Goal: Task Accomplishment & Management: Manage account settings

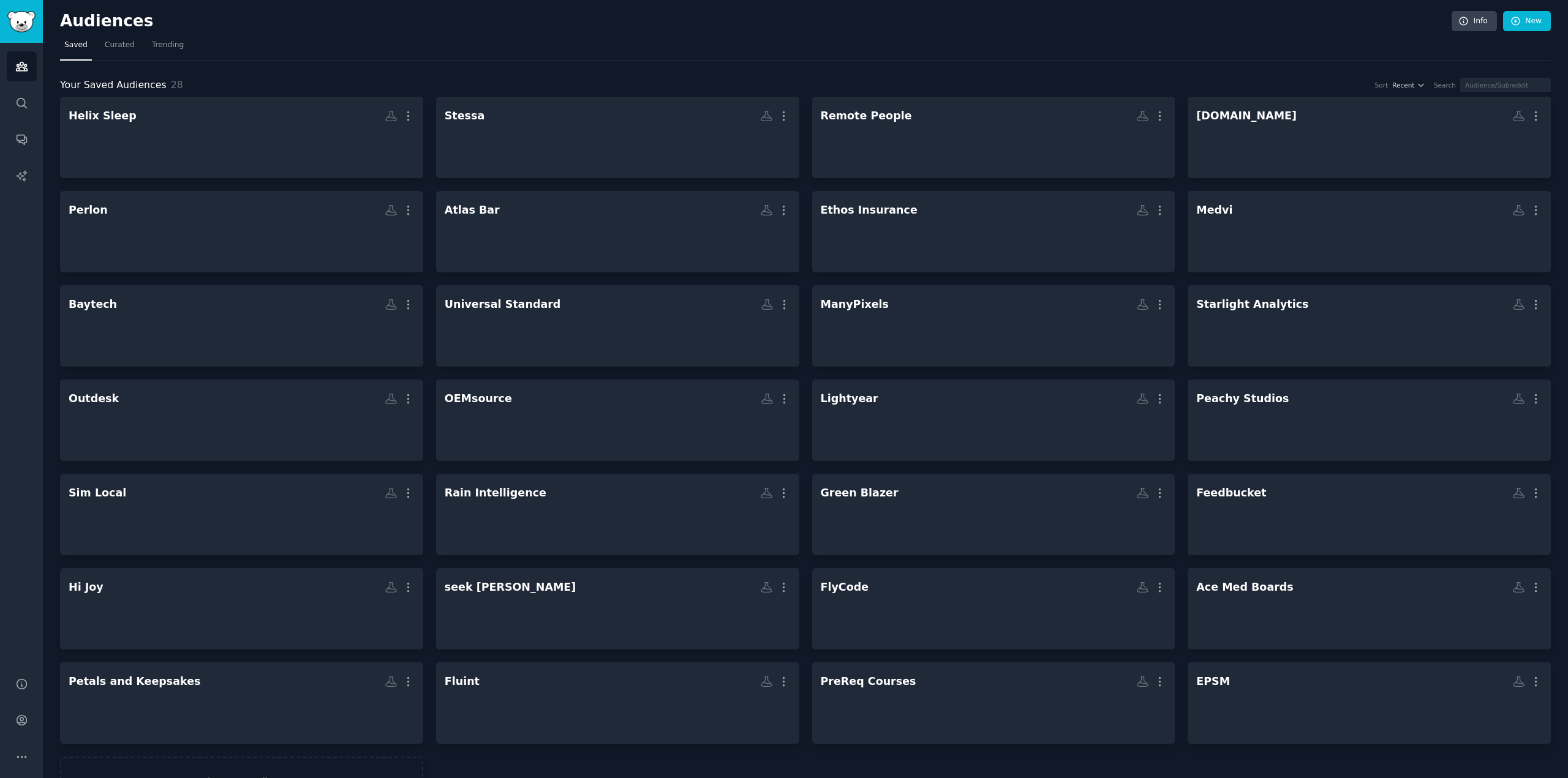
click at [431, 48] on nav "Saved Curated Trending" at bounding box center [805, 48] width 1491 height 25
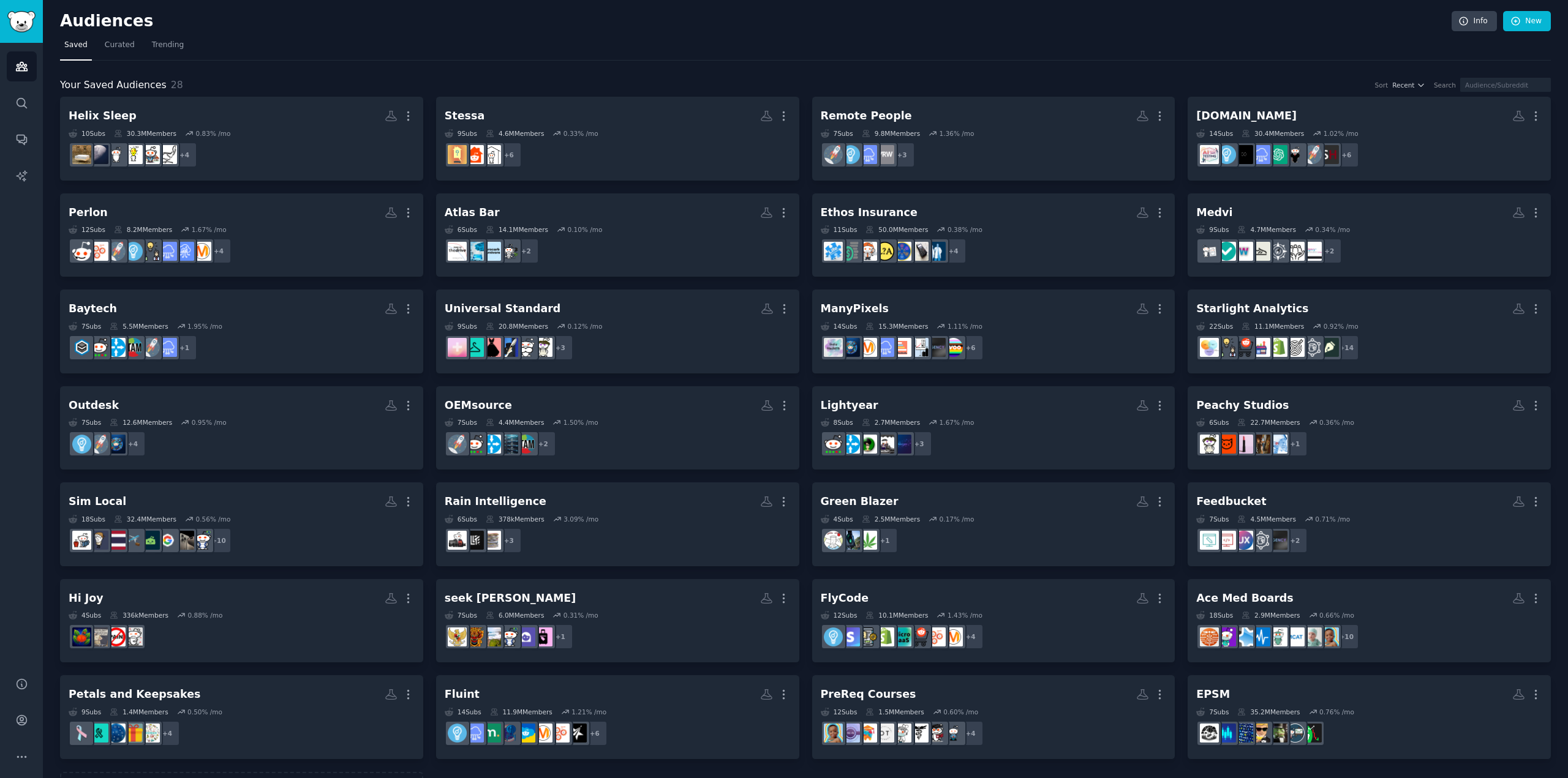
click at [1465, 670] on div "Helix Sleep More 10 Sub s 30.3M Members 0.83 % /mo + 4 Stessa More 9 Sub s 4.6M…" at bounding box center [805, 459] width 1491 height 725
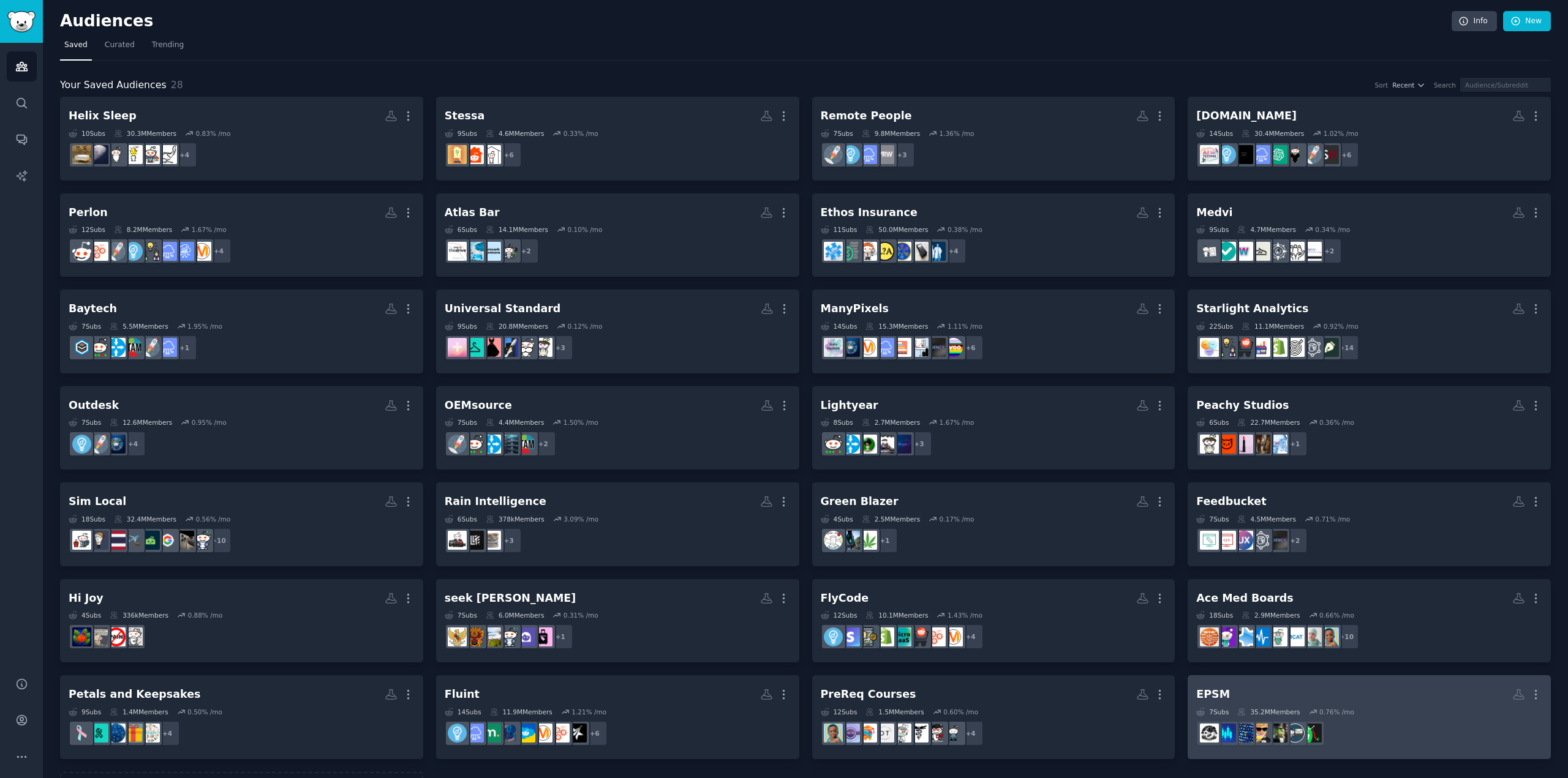
click at [1439, 688] on h2 "EPSM More" at bounding box center [1369, 694] width 346 height 22
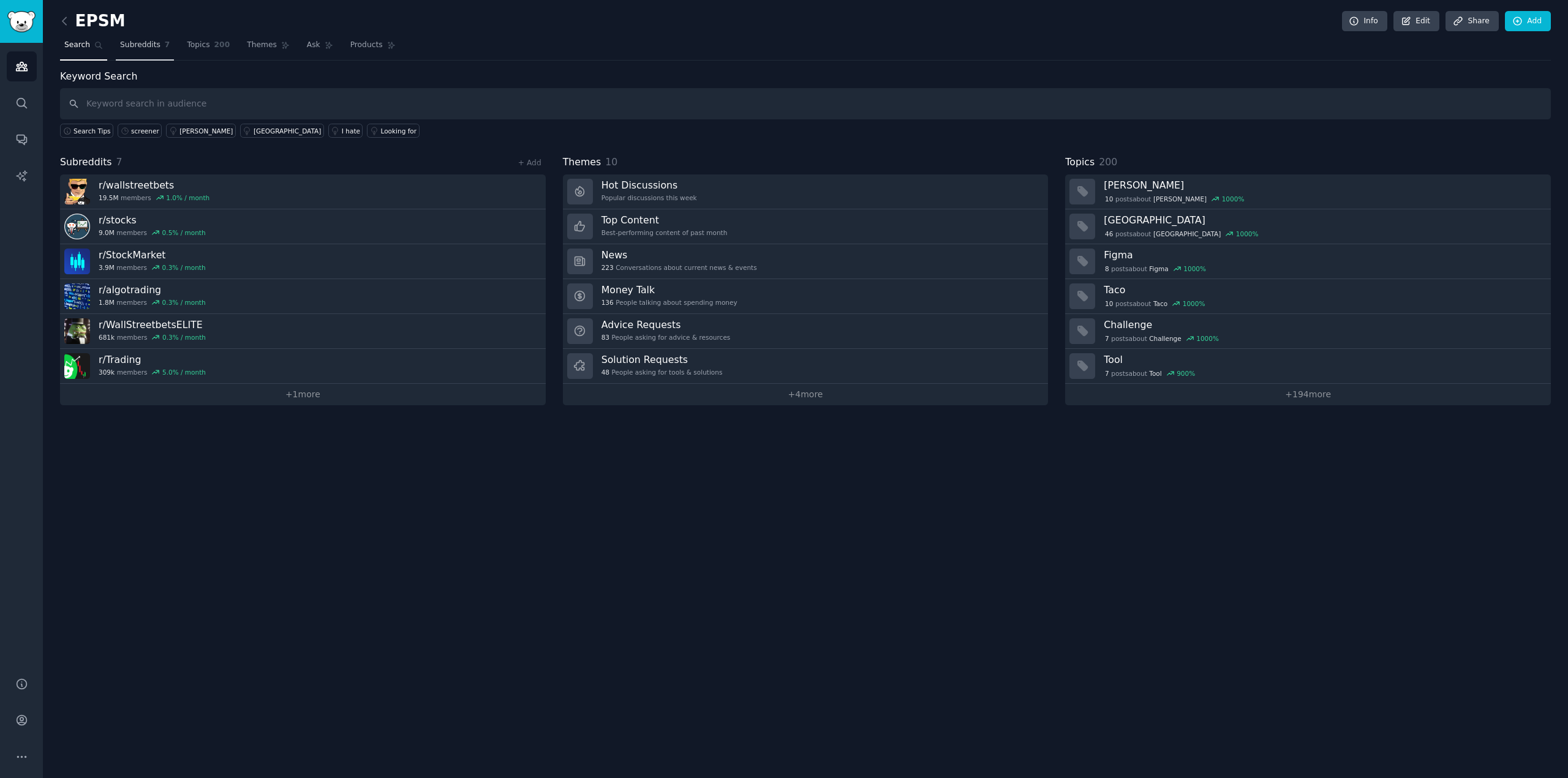
click at [154, 41] on link "Subreddits 7" at bounding box center [145, 48] width 58 height 25
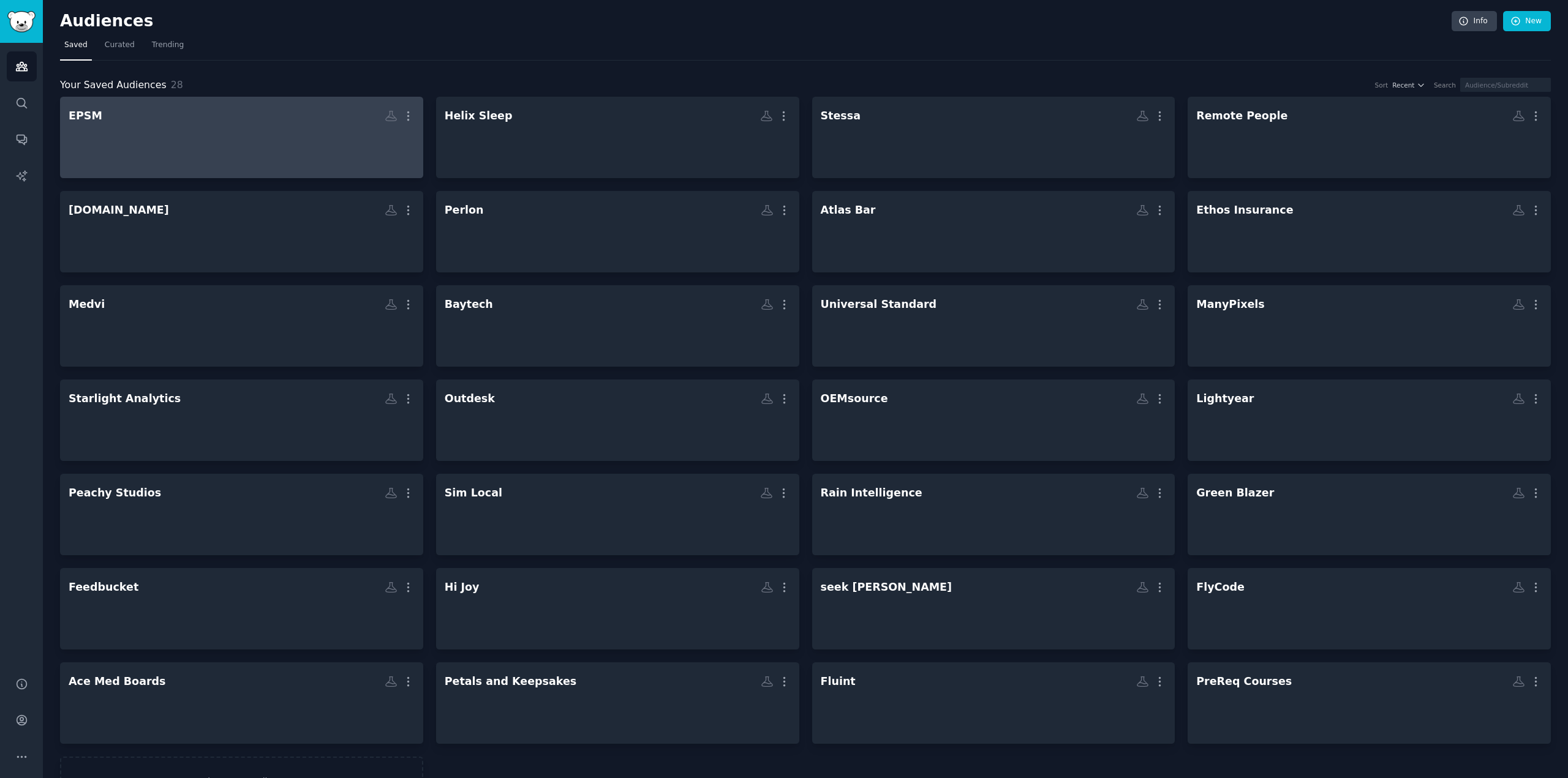
click at [320, 153] on div at bounding box center [241, 148] width 346 height 43
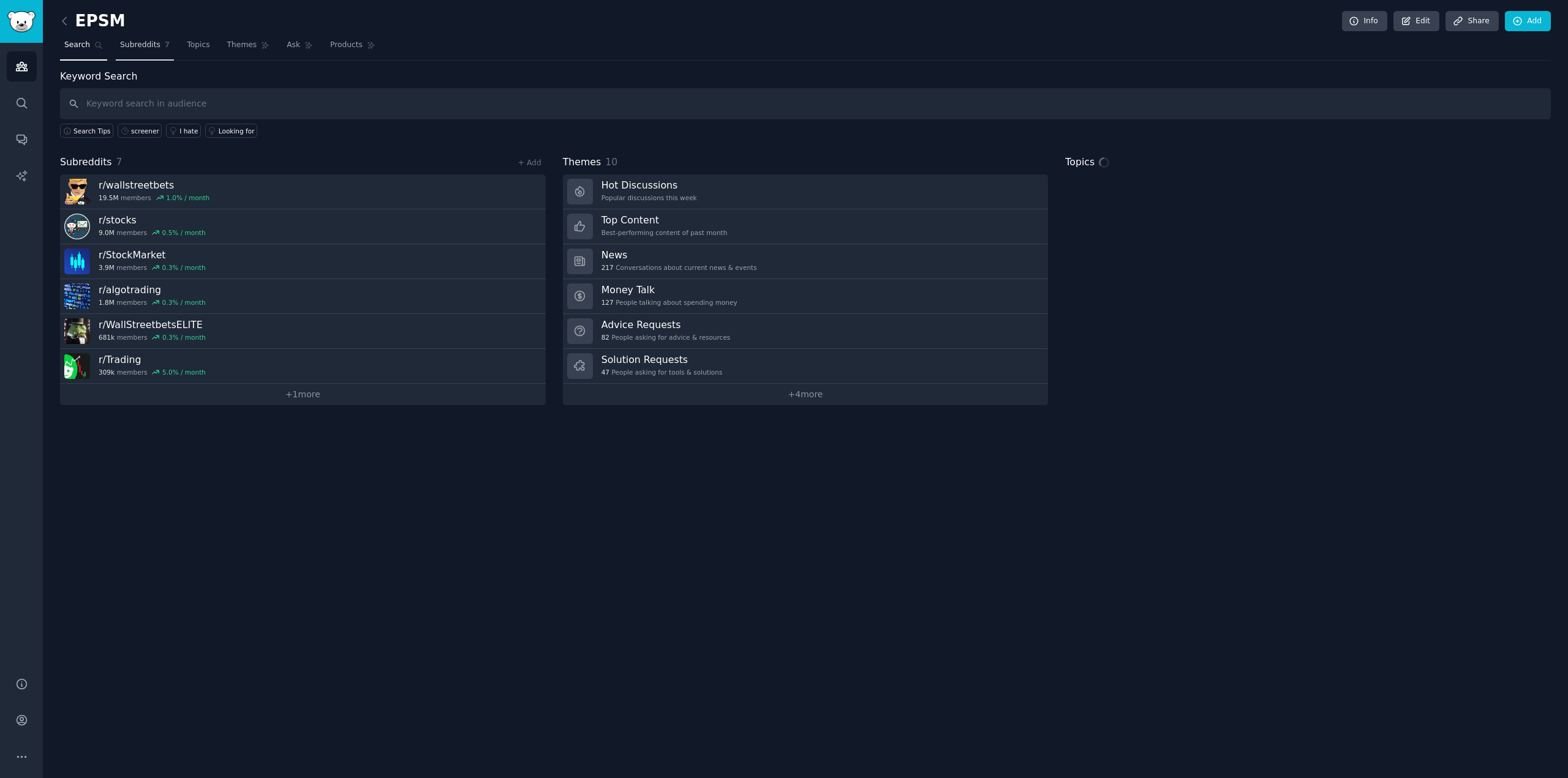
click at [154, 51] on link "Subreddits 7" at bounding box center [145, 48] width 58 height 25
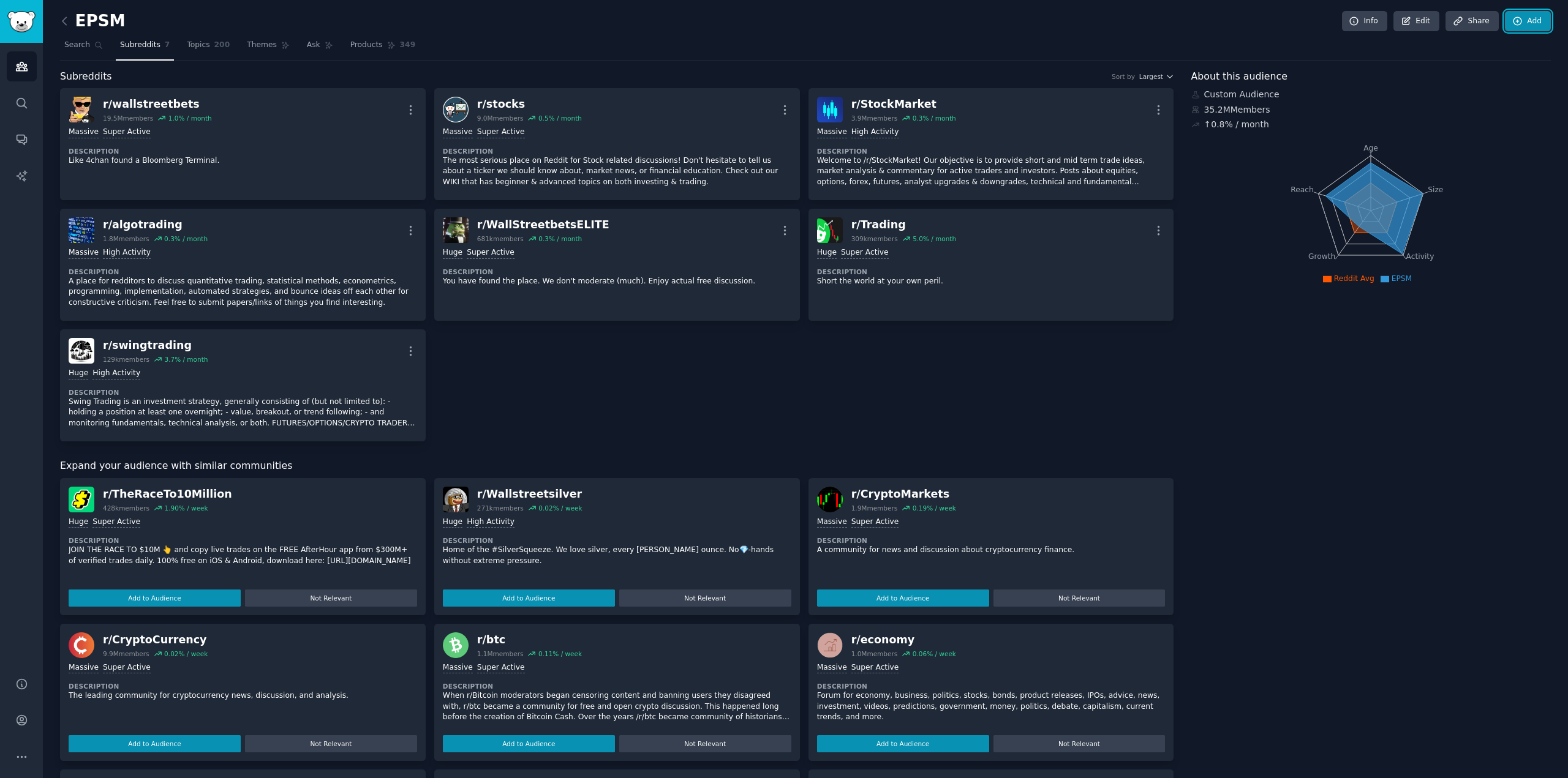
click at [1512, 16] on icon at bounding box center [1518, 22] width 11 height 11
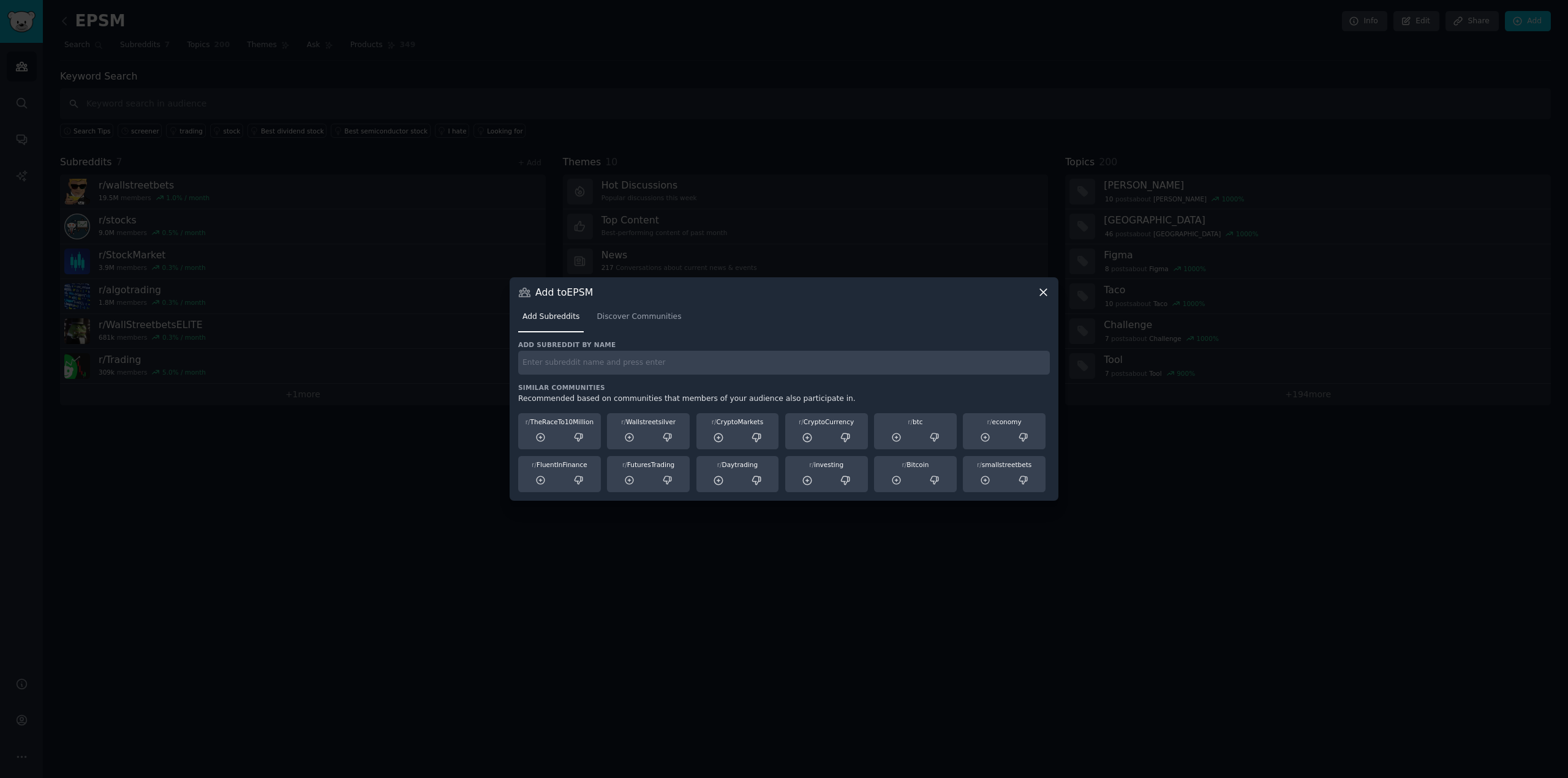
click at [663, 370] on input "text" at bounding box center [784, 363] width 532 height 24
paste input "r/Daytrading"
click at [628, 369] on input "r/Daytrading" at bounding box center [784, 363] width 532 height 24
type input "r/Daytrading"
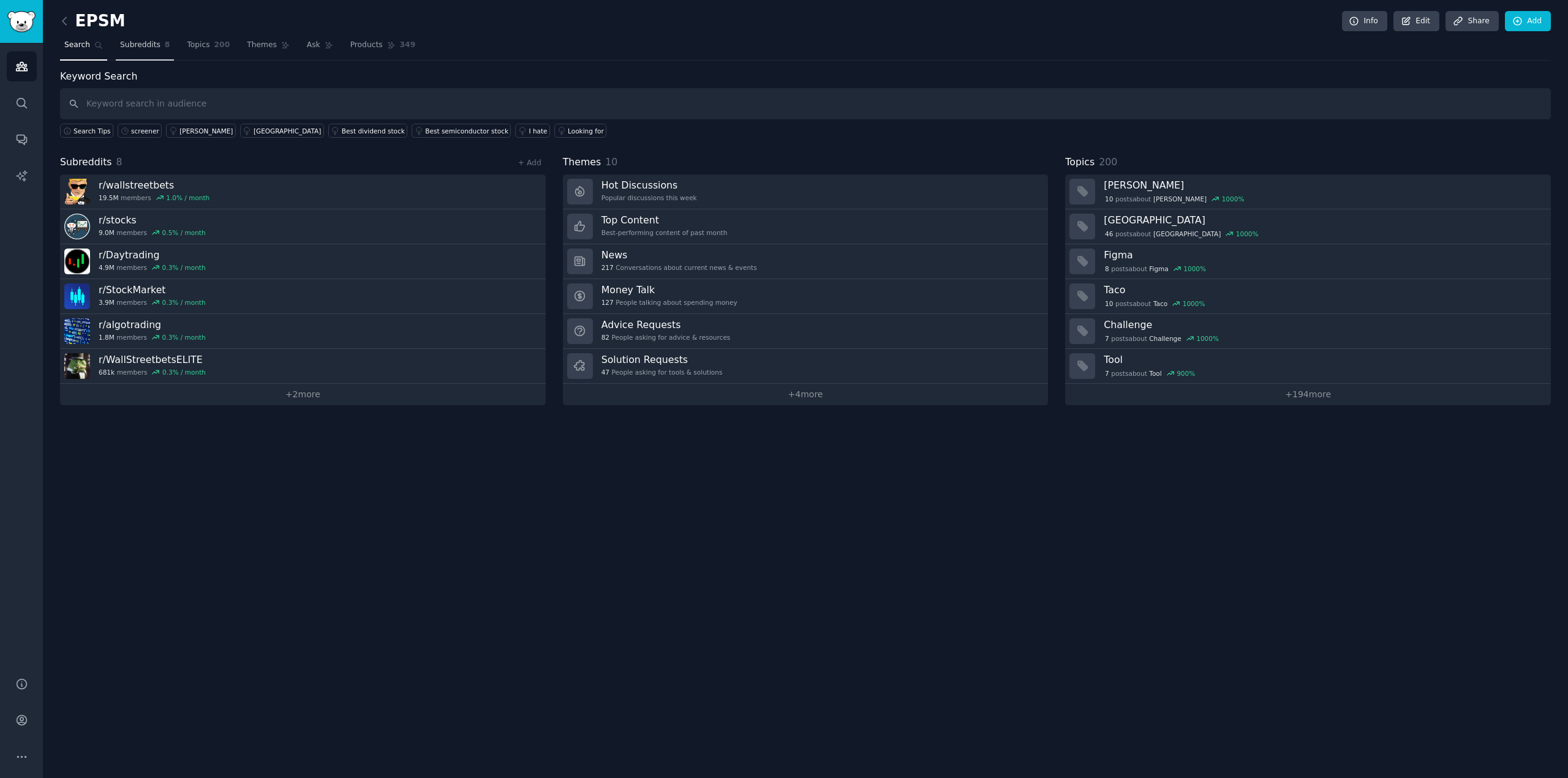
click at [132, 47] on span "Subreddits" at bounding box center [140, 45] width 40 height 11
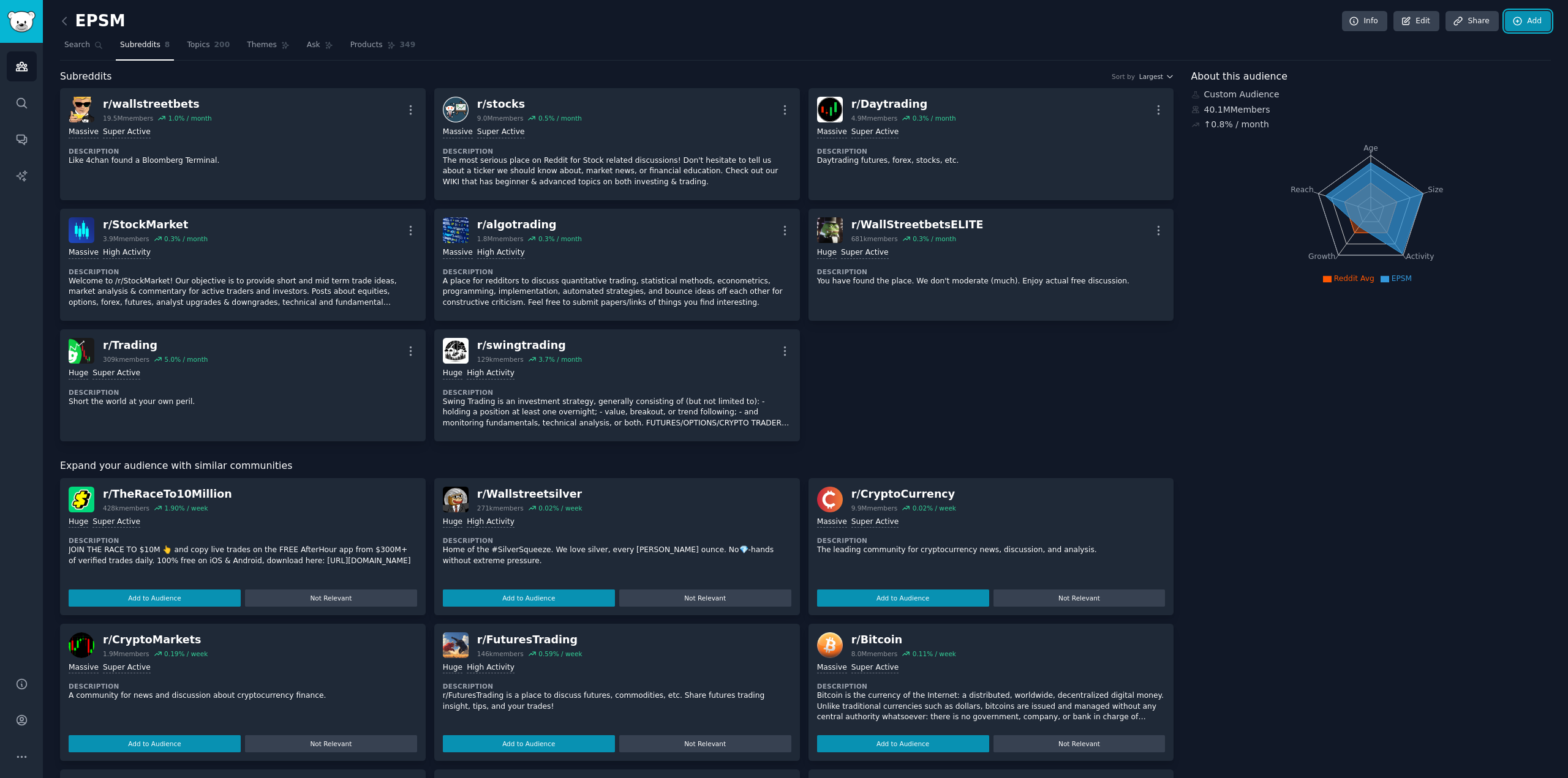
click at [1515, 27] on link "Add" at bounding box center [1528, 22] width 46 height 21
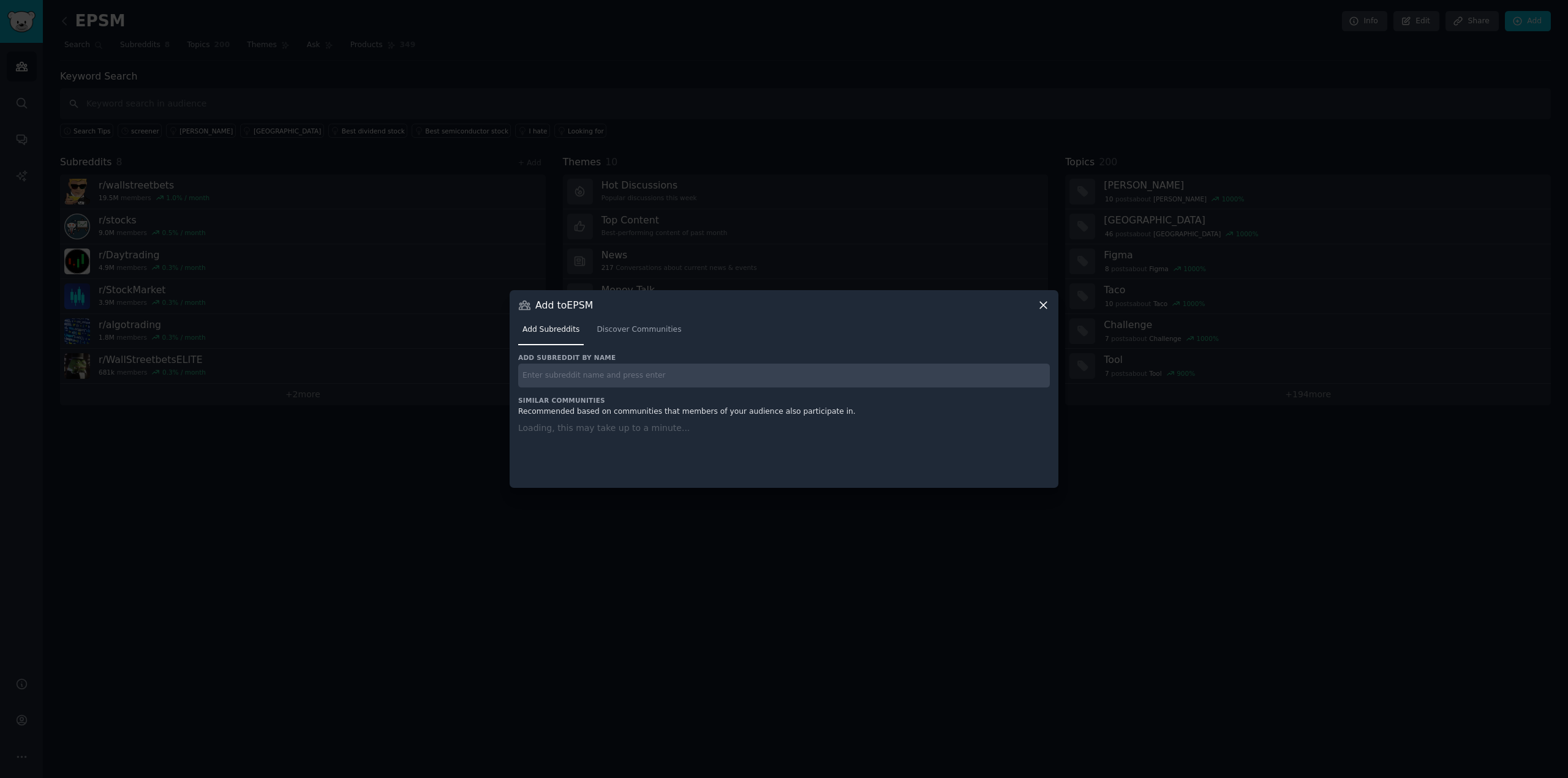
click at [677, 379] on div "Add subreddit by name Similar Communities Recommended based on communities that…" at bounding box center [784, 413] width 532 height 120
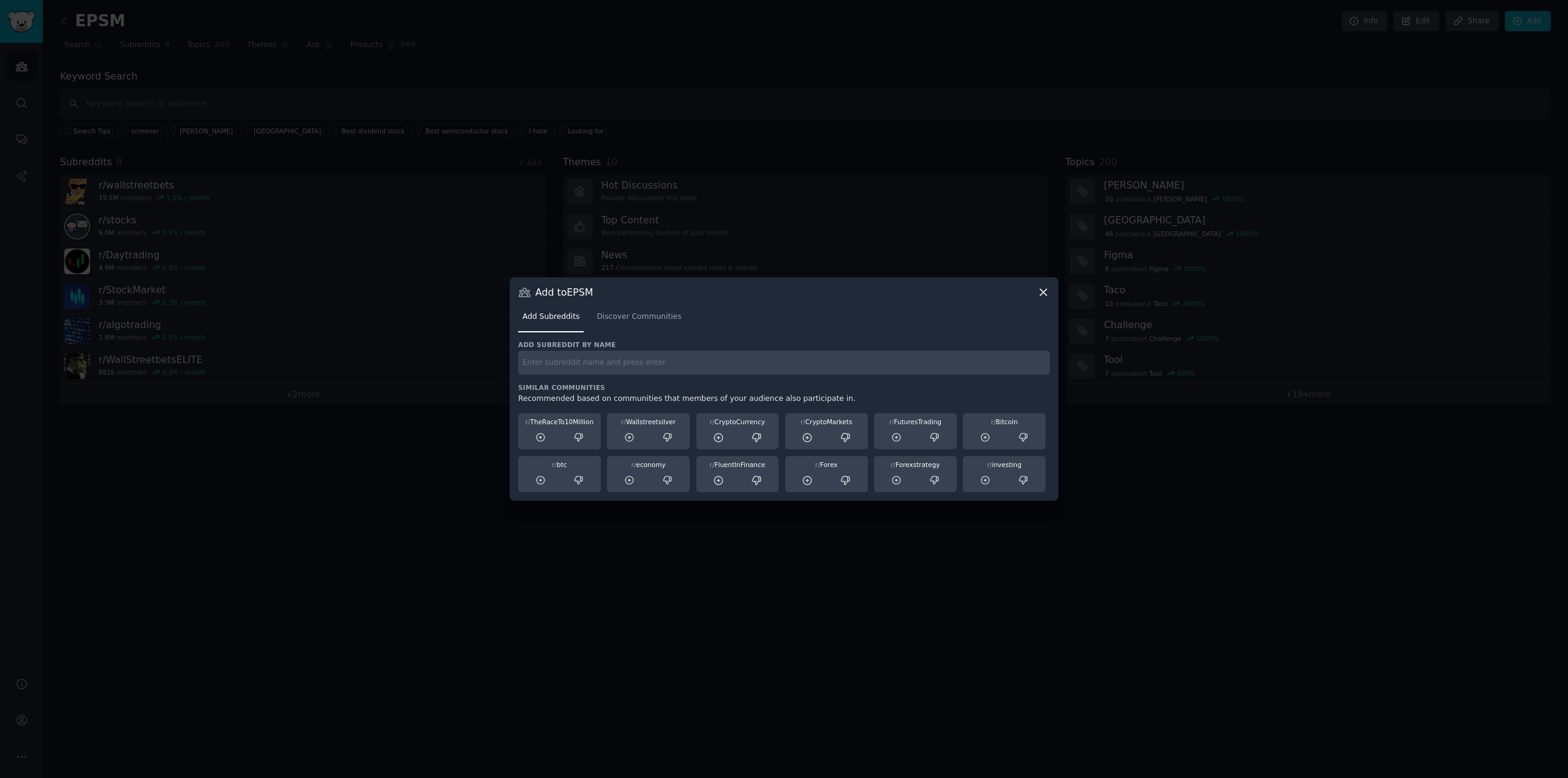
click at [671, 363] on input "text" at bounding box center [784, 363] width 532 height 24
paste input "r/GrowthStocks"
type input "r/GrowthStocks"
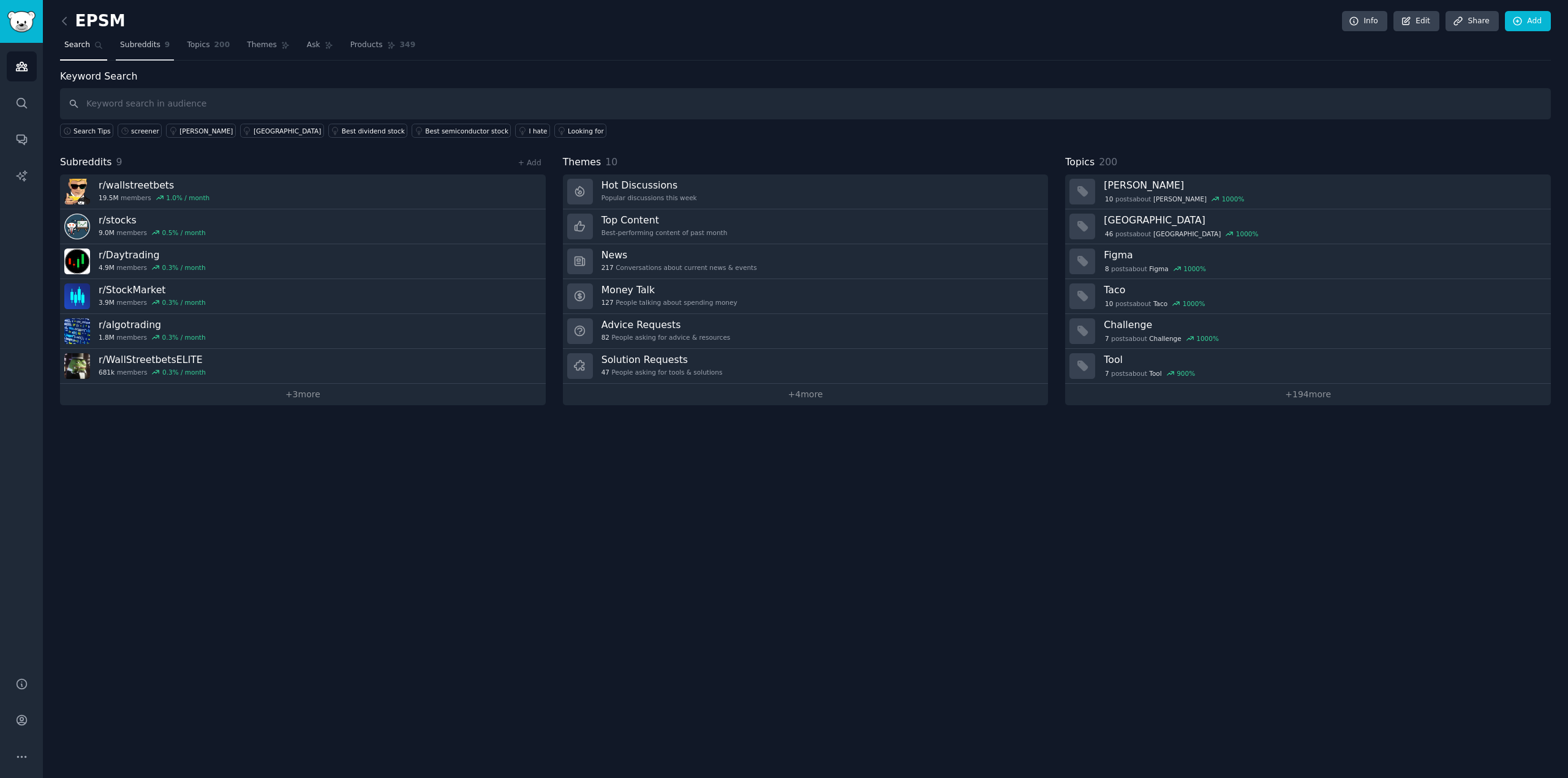
click at [152, 45] on span "Subreddits" at bounding box center [140, 45] width 40 height 11
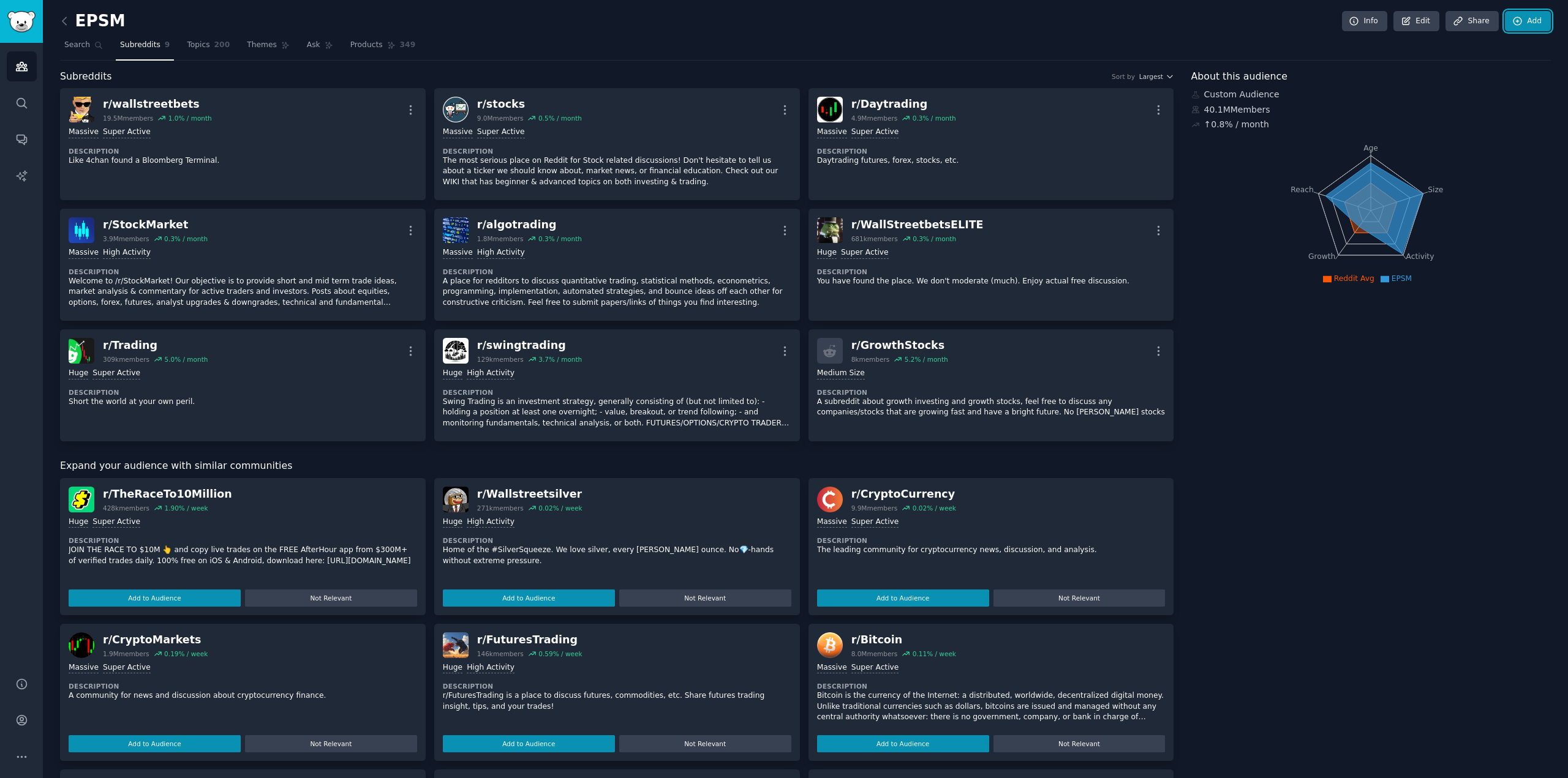
click at [1516, 12] on link "Add" at bounding box center [1528, 22] width 46 height 21
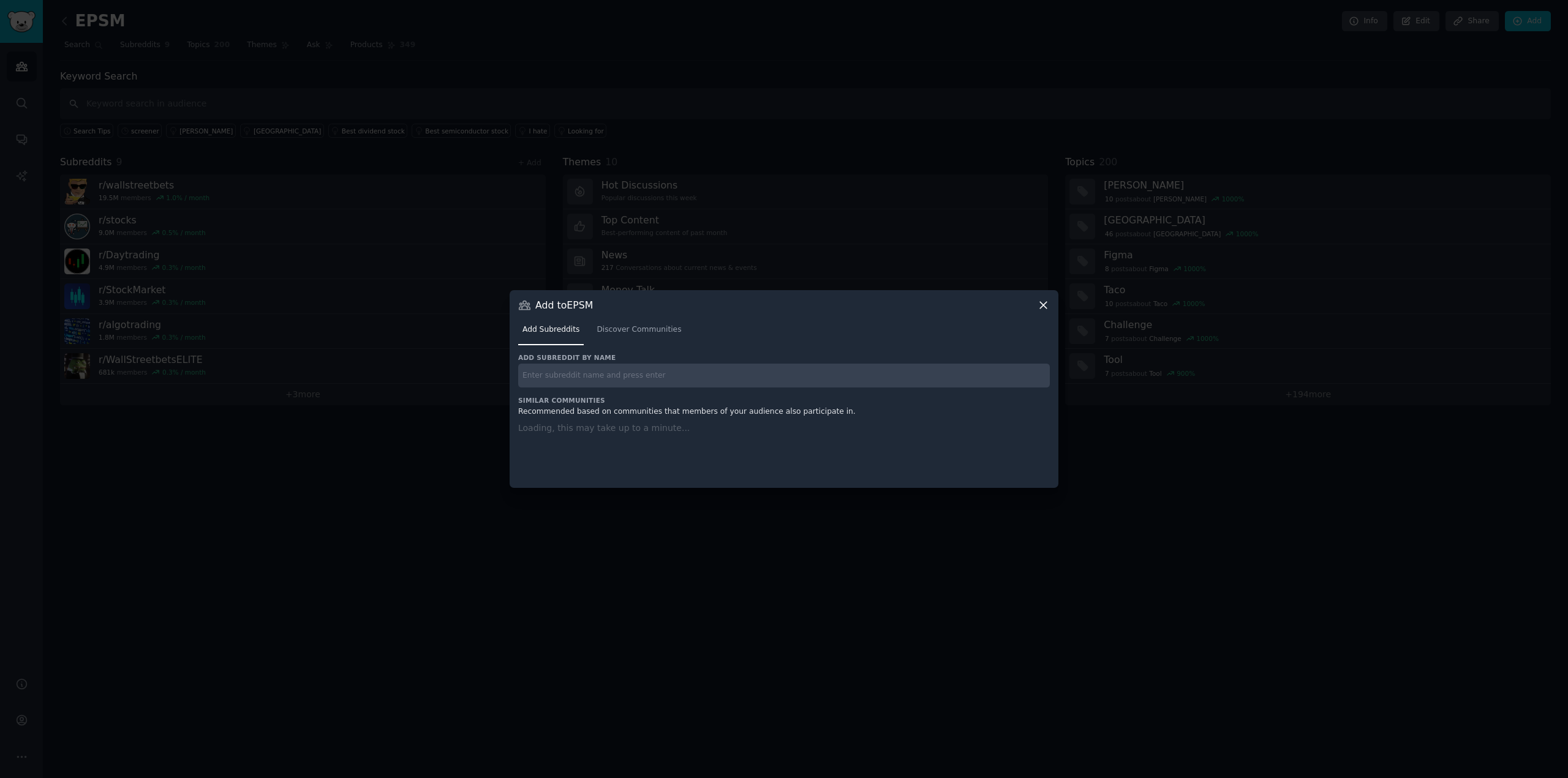
click at [584, 373] on input "text" at bounding box center [784, 376] width 532 height 24
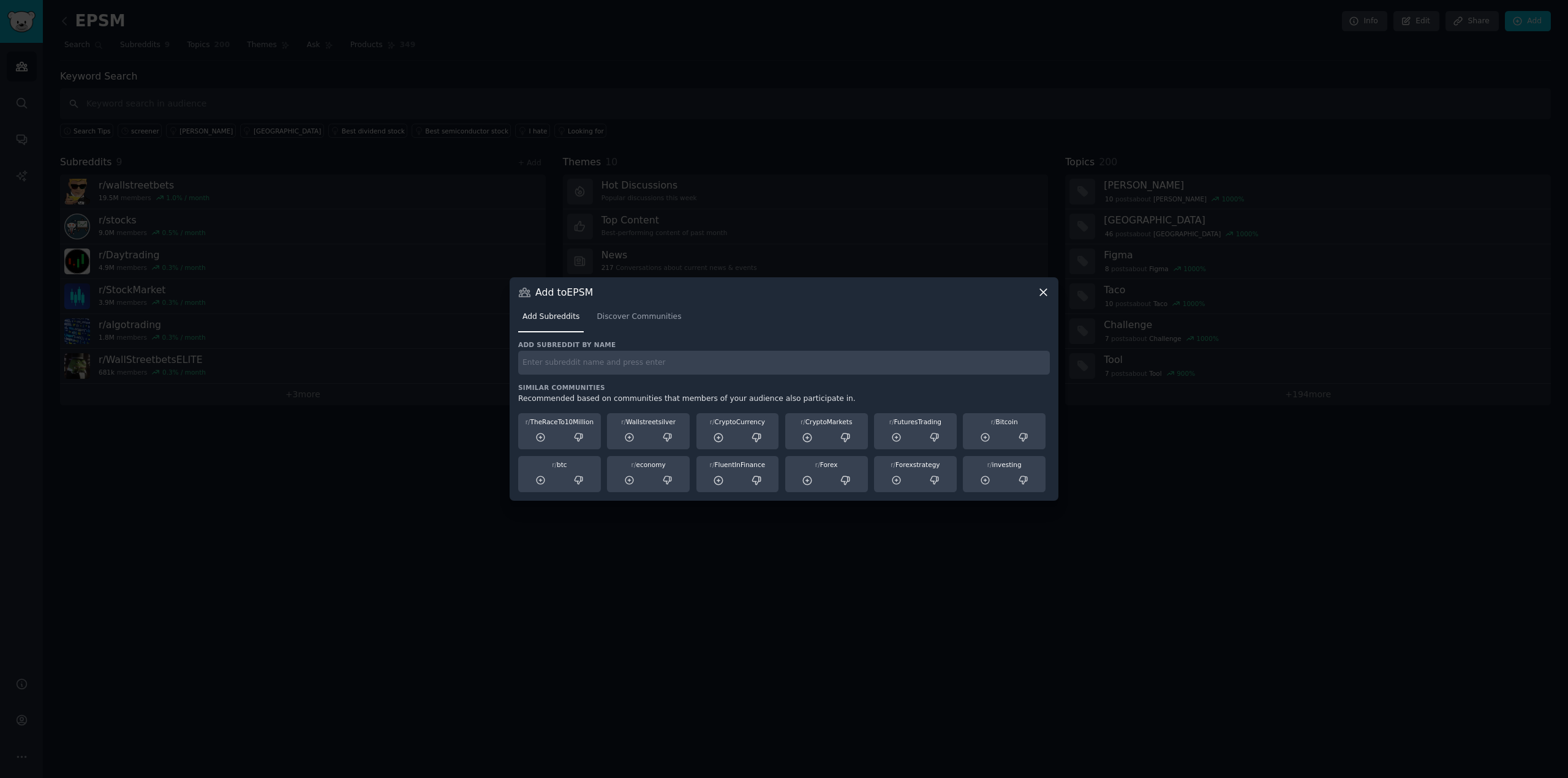
click at [583, 374] on div "Add subreddit by name Similar Communities Recommended based on communities that…" at bounding box center [784, 417] width 532 height 152
click at [574, 359] on input "text" at bounding box center [784, 363] width 532 height 24
paste input "r/GrowthStocks"
type input "r/GrowthStocks"
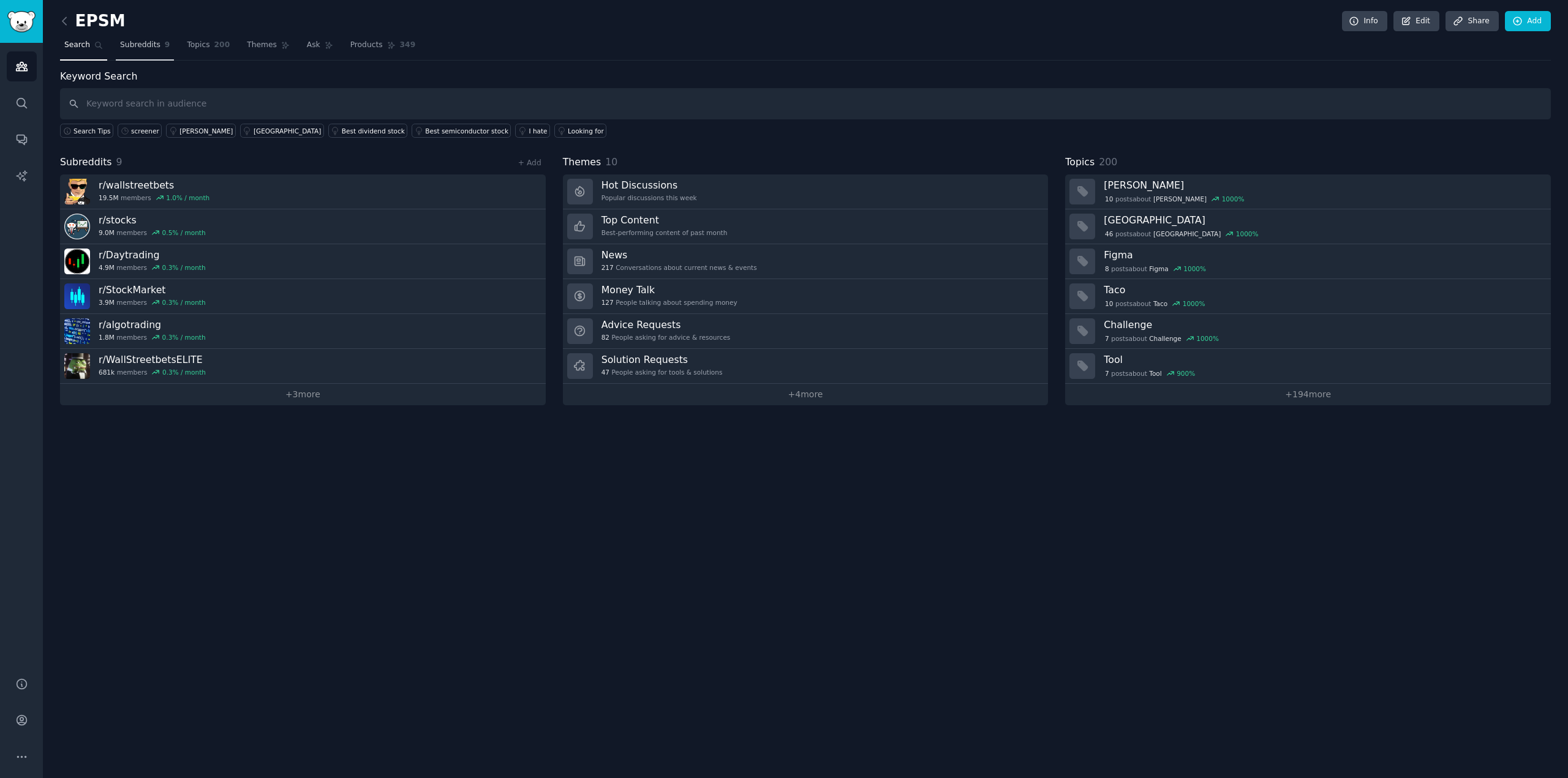
click at [154, 40] on link "Subreddits 9" at bounding box center [145, 48] width 58 height 25
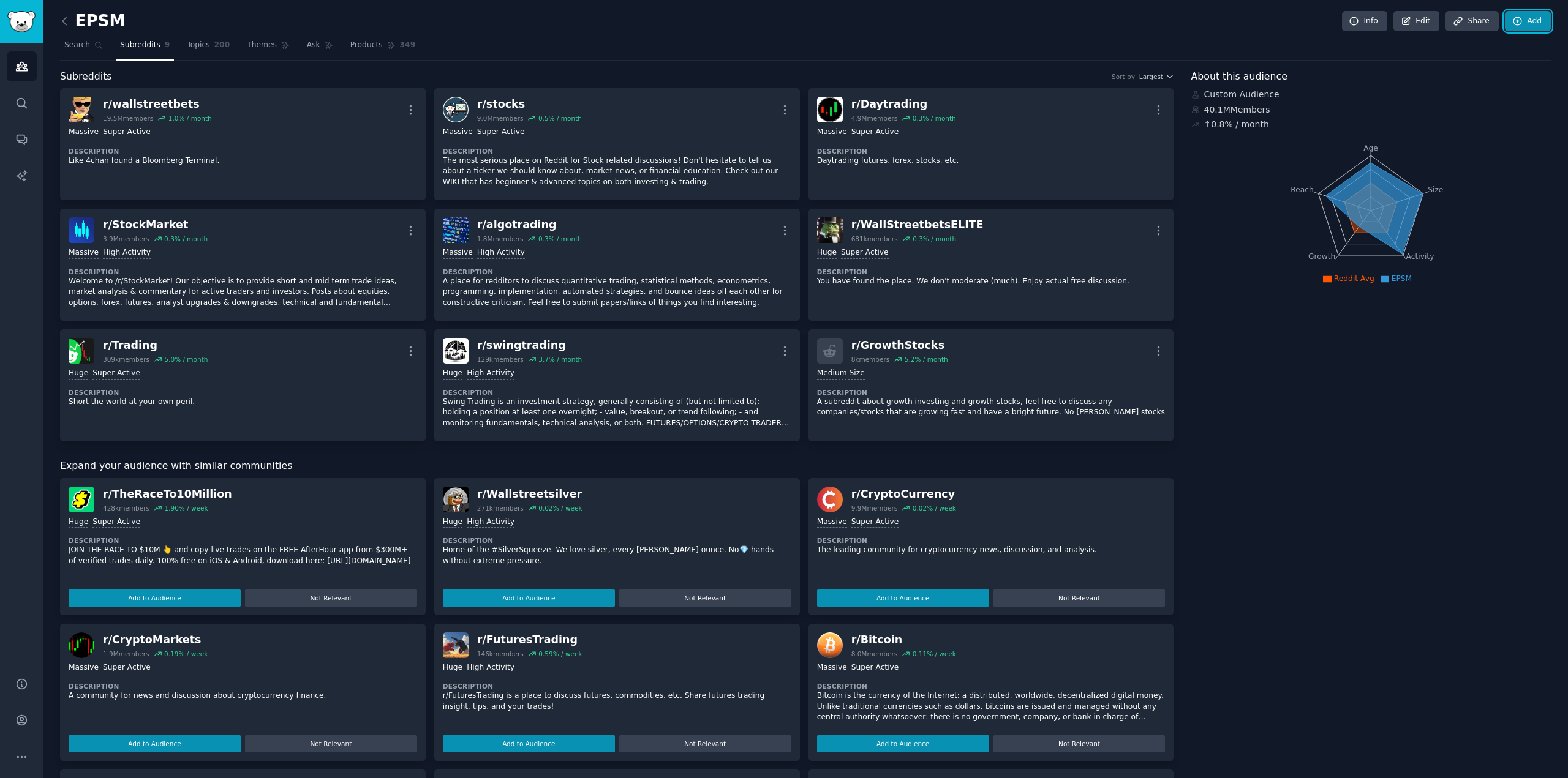
click at [1520, 16] on link "Add" at bounding box center [1528, 22] width 46 height 21
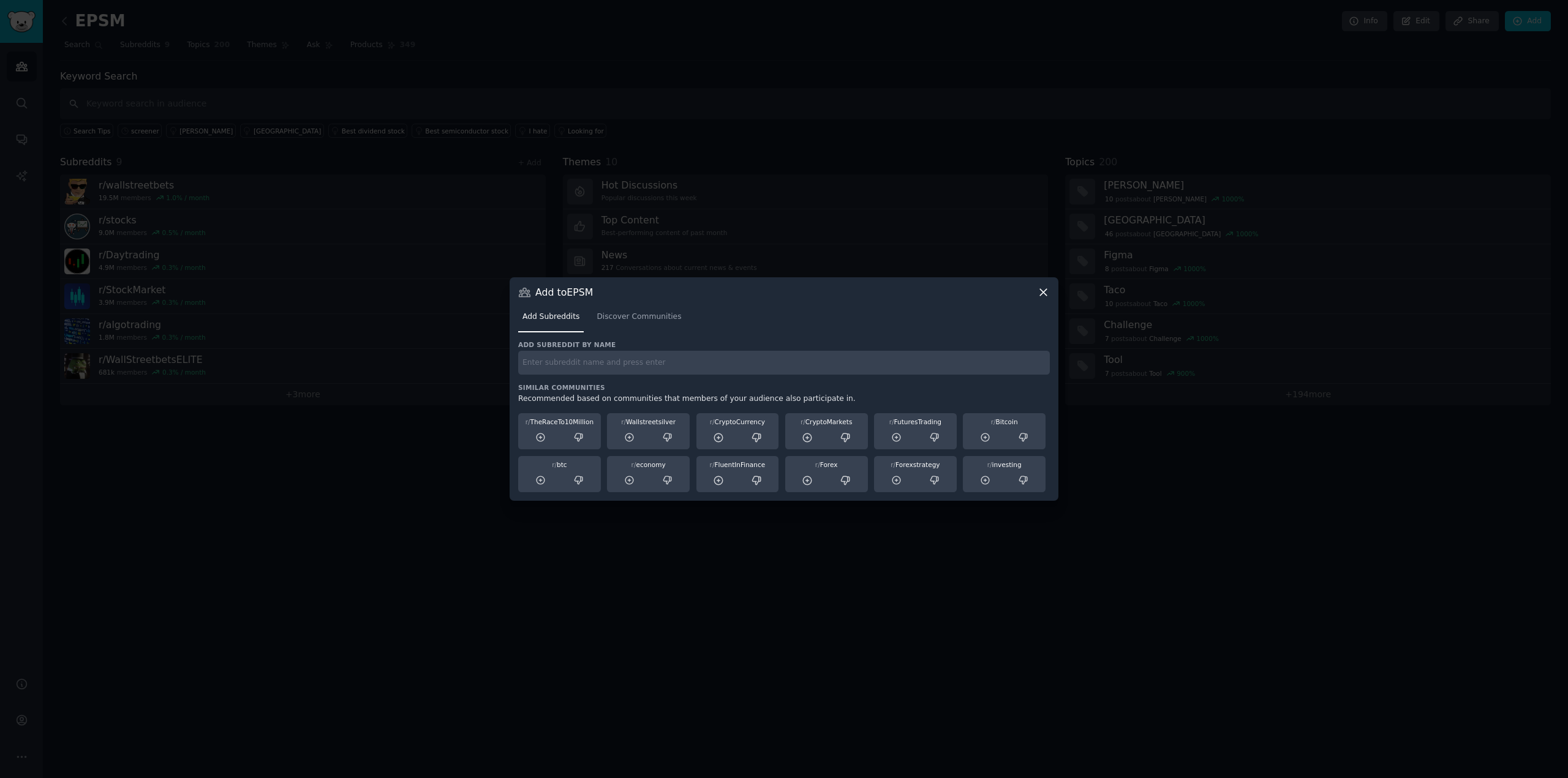
click at [625, 381] on div "Add subreddit by name Similar Communities Recommended based on communities that…" at bounding box center [784, 417] width 532 height 152
paste input "r/pennystocks"
type input "r/pennystocks"
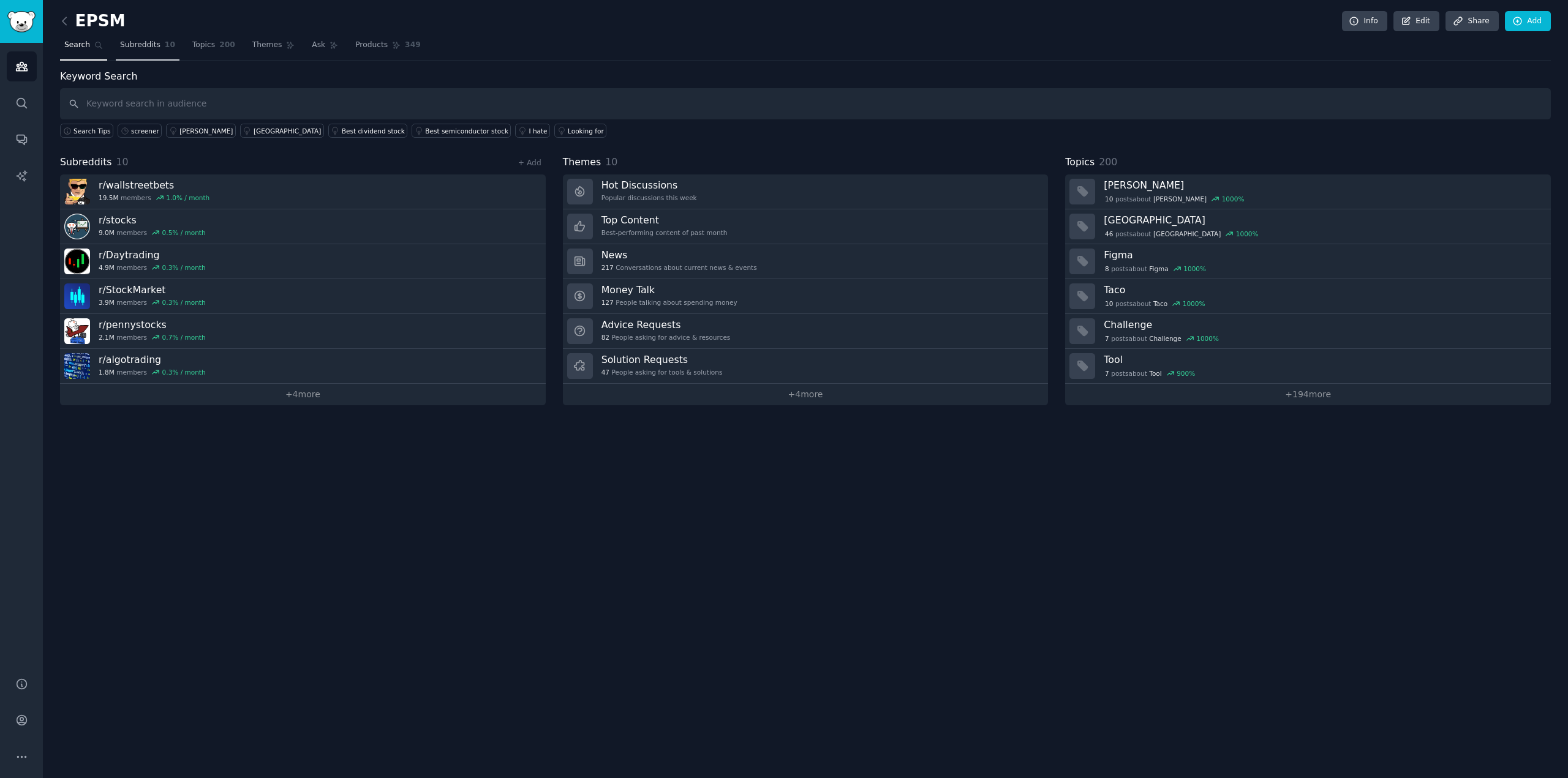
click at [158, 35] on link "Subreddits 10" at bounding box center [147, 48] width 64 height 25
